Goal: Information Seeking & Learning: Learn about a topic

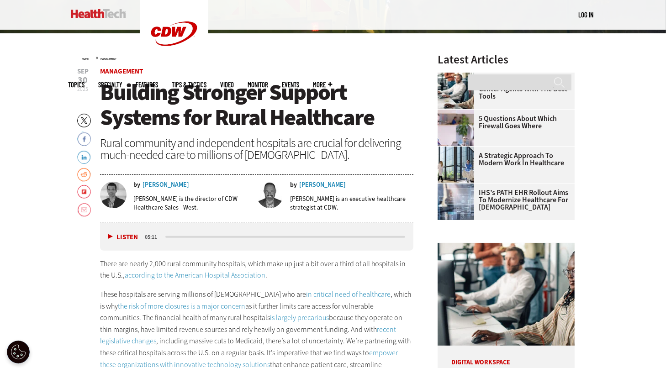
scroll to position [415, 0]
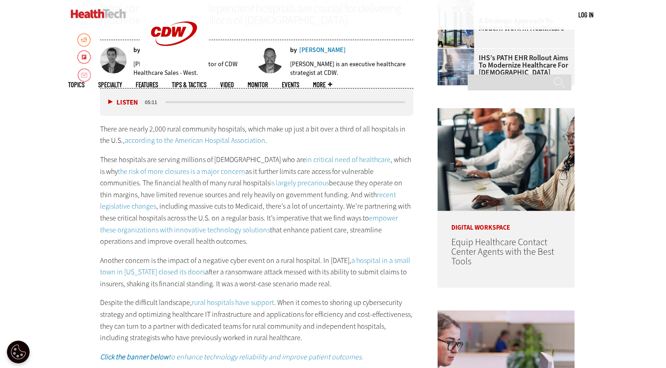
drag, startPoint x: 200, startPoint y: 242, endPoint x: 155, endPoint y: 232, distance: 46.5
click at [155, 232] on p "These hospitals are serving millions of [DEMOGRAPHIC_DATA] who are in critical …" at bounding box center [256, 201] width 313 height 94
copy p "innovative technology solutions that enhance patient care, streamline operation…"
click at [320, 260] on p "Another concern is the impact of a negative cyber event on a rural hospital. In…" at bounding box center [256, 272] width 313 height 35
drag, startPoint x: 232, startPoint y: 283, endPoint x: 329, endPoint y: 282, distance: 96.4
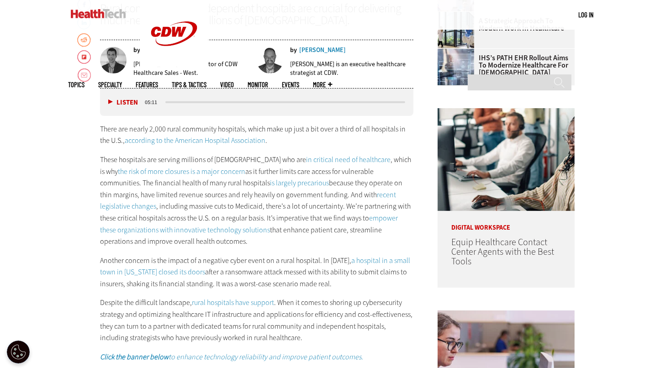
click at [329, 282] on p "Another concern is the impact of a negative cyber event on a rural hospital. In…" at bounding box center [256, 272] width 313 height 35
copy p "a worst-case scenario made real."
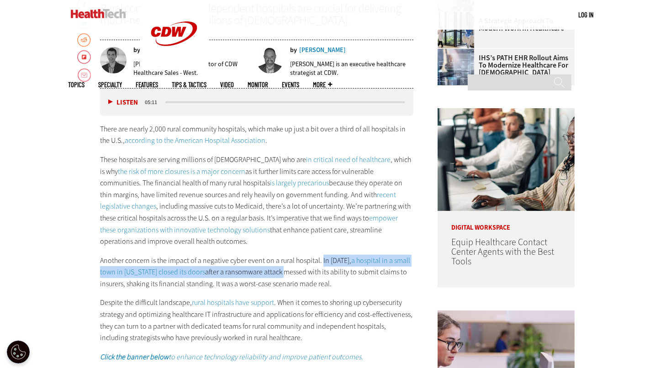
drag, startPoint x: 321, startPoint y: 261, endPoint x: 261, endPoint y: 290, distance: 66.8
click at [268, 276] on p "Another concern is the impact of a negative cyber event on a rural hospital. In…" at bounding box center [256, 272] width 313 height 35
copy p "In [DATE], a hospital in a small town in [US_STATE] closed its doors after a ra…"
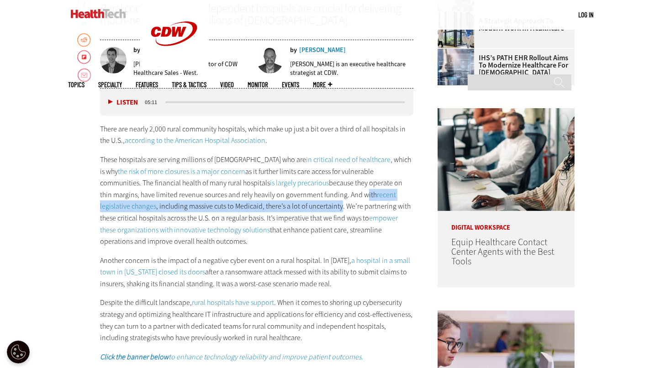
drag, startPoint x: 305, startPoint y: 195, endPoint x: 281, endPoint y: 204, distance: 25.3
click at [281, 204] on p "These hospitals are serving millions of [DEMOGRAPHIC_DATA] who are in critical …" at bounding box center [256, 201] width 313 height 94
copy p "with recent legislative changes , including massive cuts to Medicaid, there’s a…"
